Goal: Browse casually: Explore the website without a specific task or goal

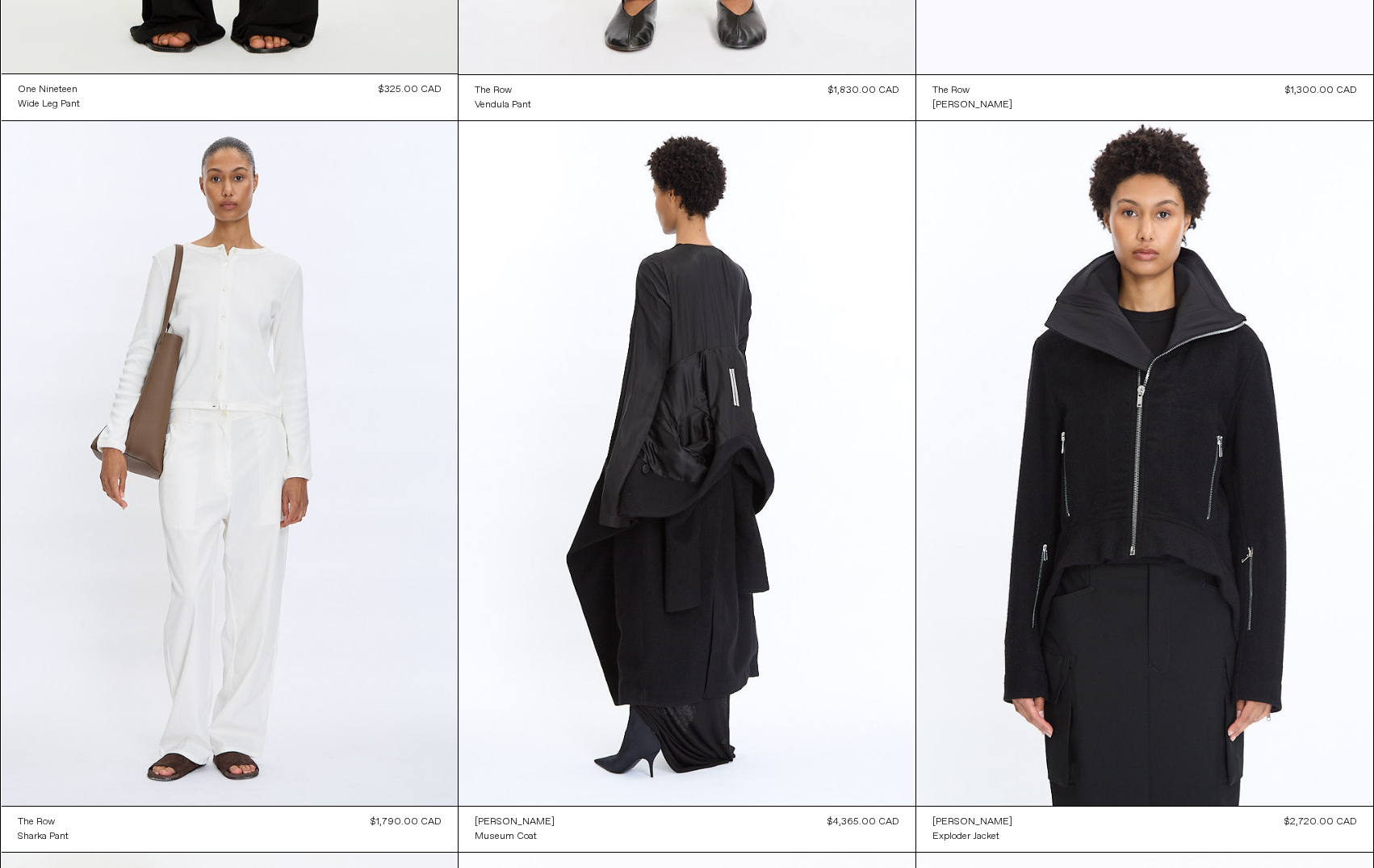
scroll to position [3713, 0]
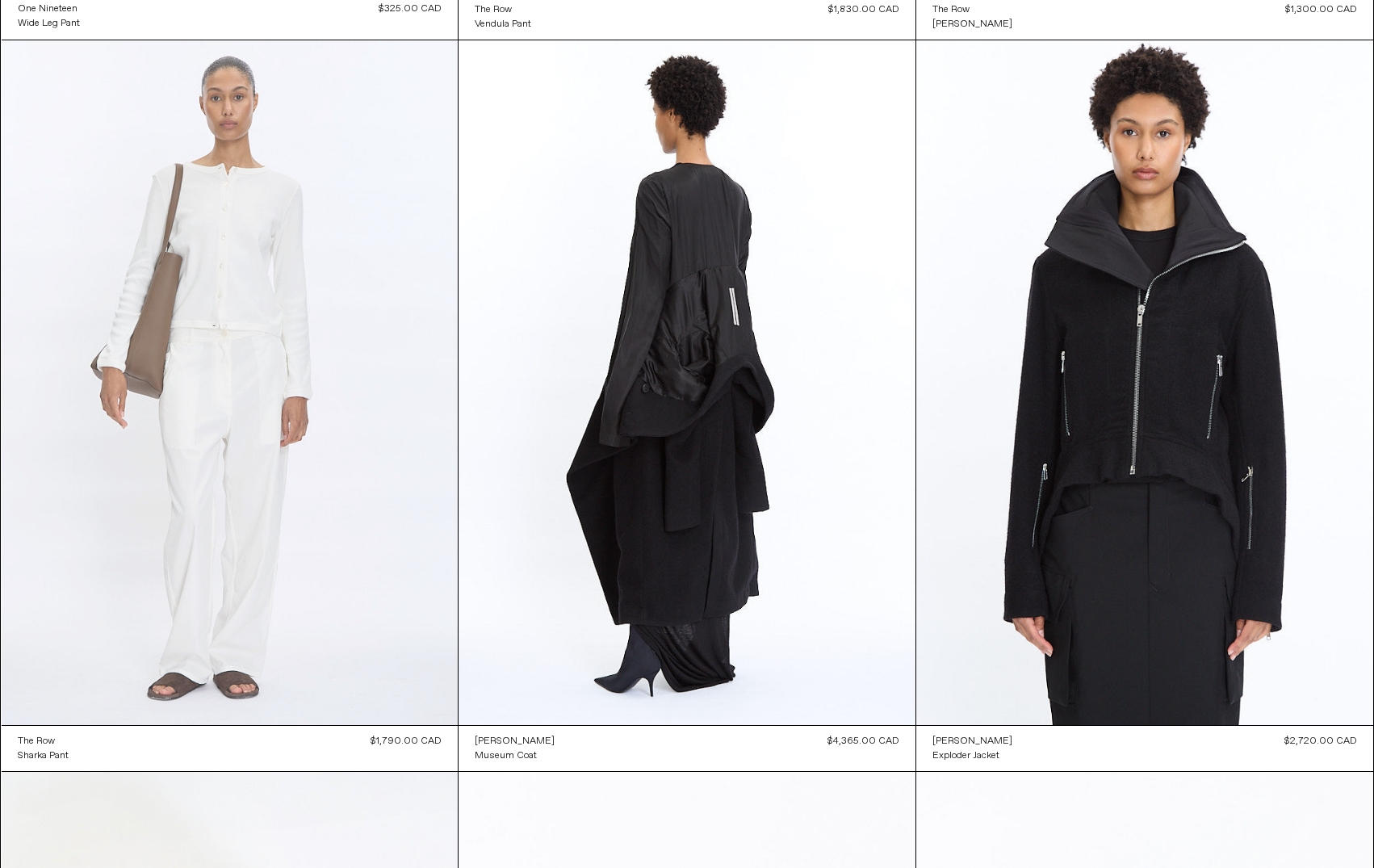
click at [266, 411] on at bounding box center [230, 383] width 457 height 684
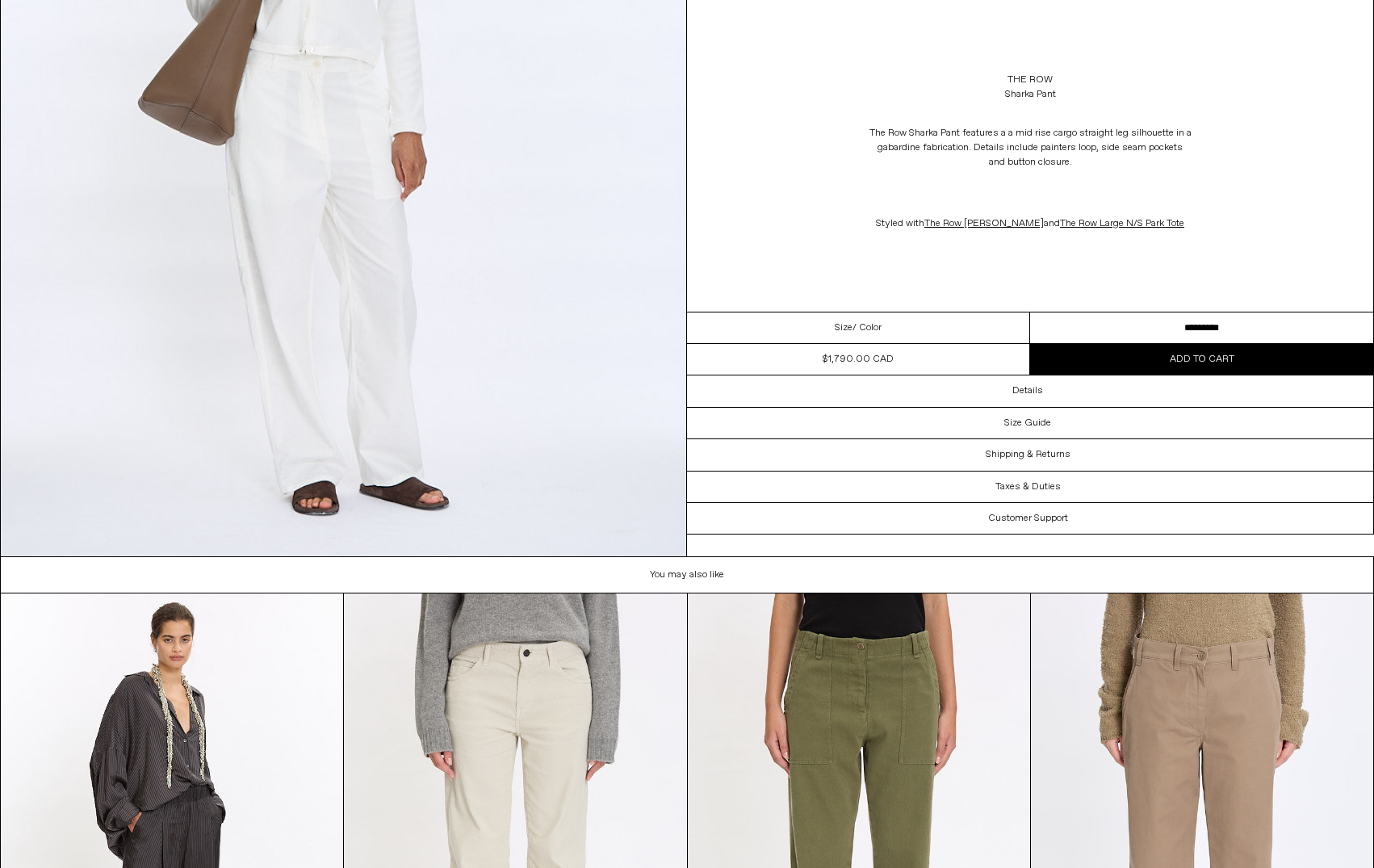
scroll to position [4358, 0]
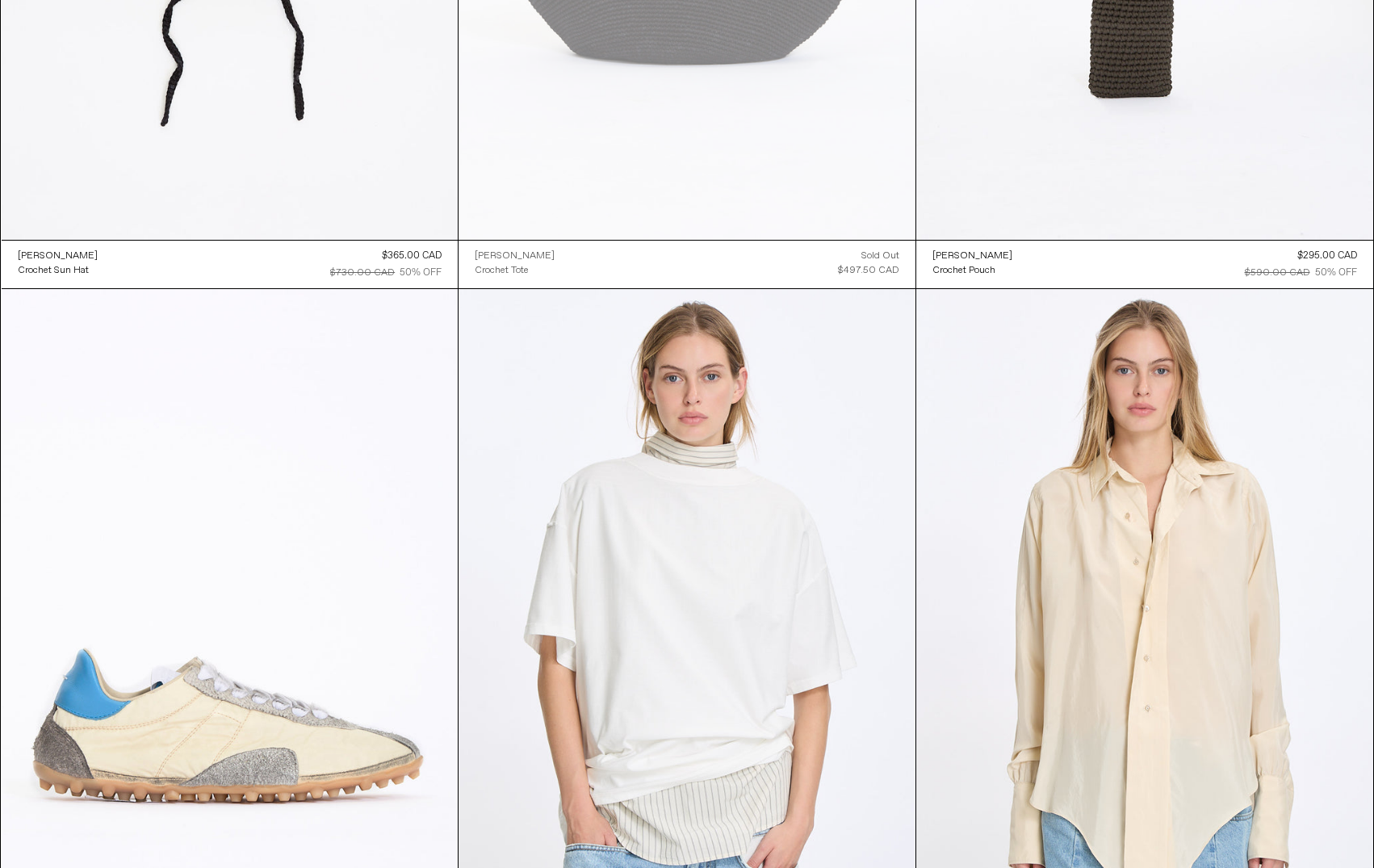
scroll to position [23474, 0]
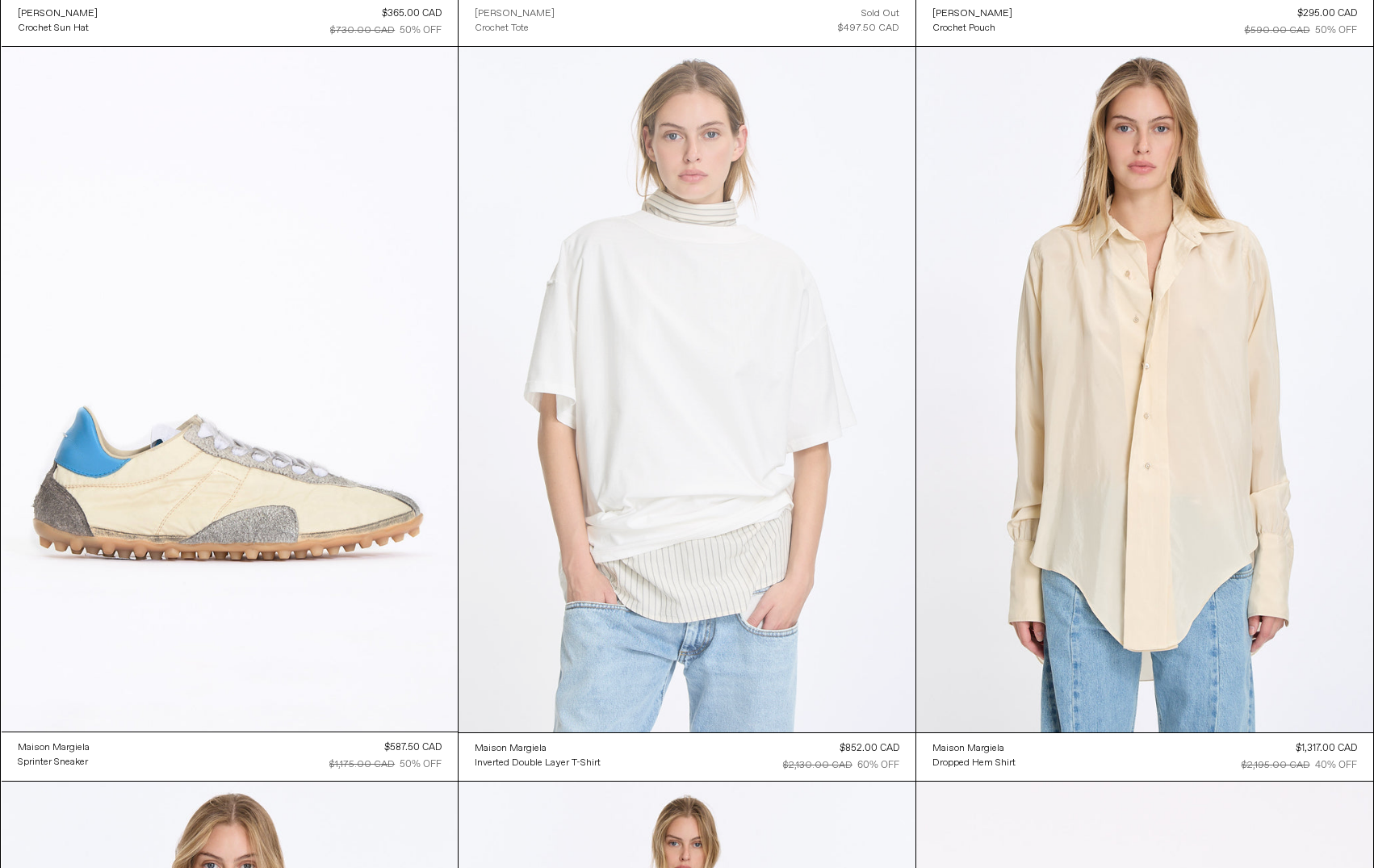
click at [657, 417] on at bounding box center [687, 389] width 457 height 685
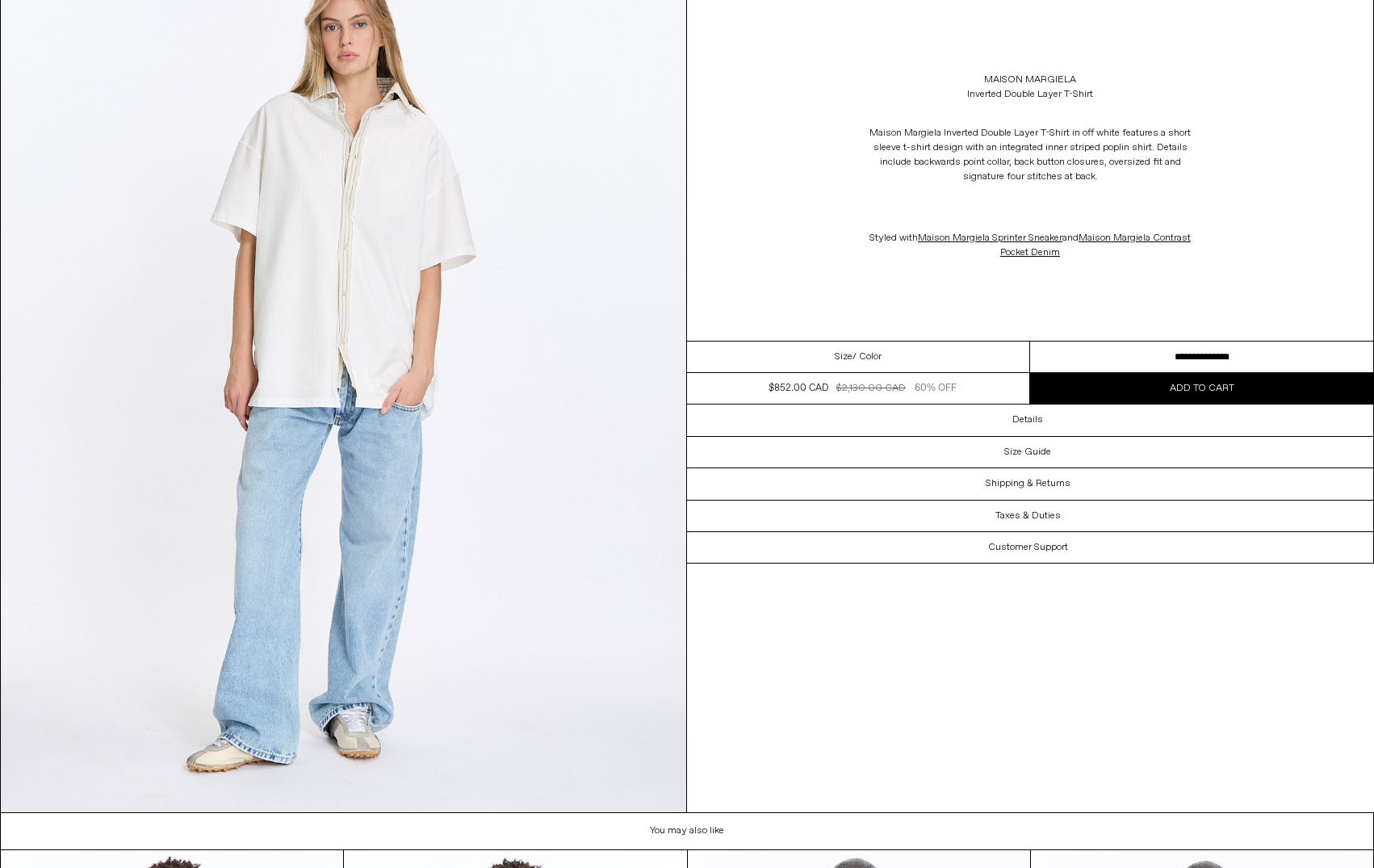
scroll to position [3487, 0]
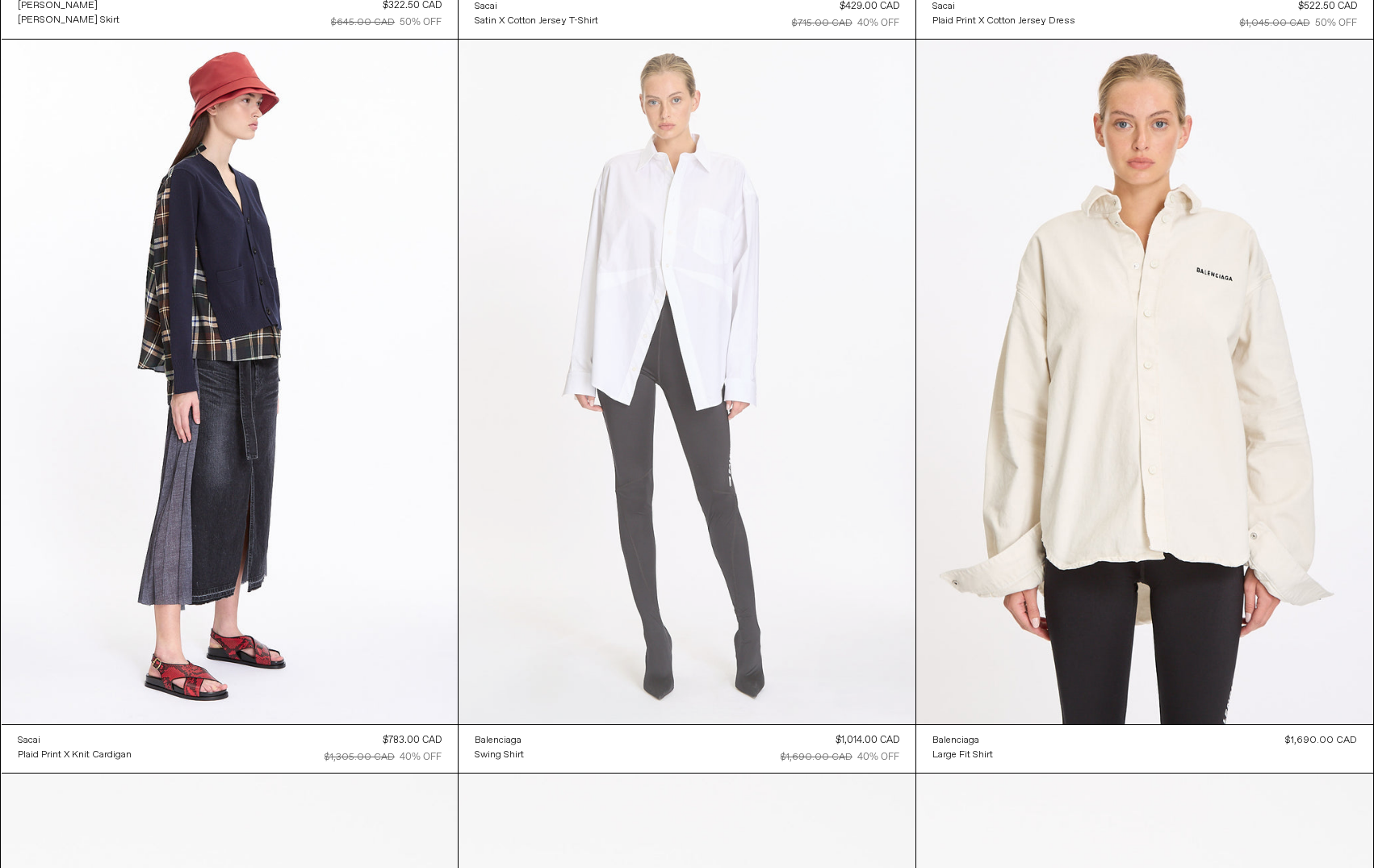
scroll to position [34889, 0]
